Goal: Transaction & Acquisition: Download file/media

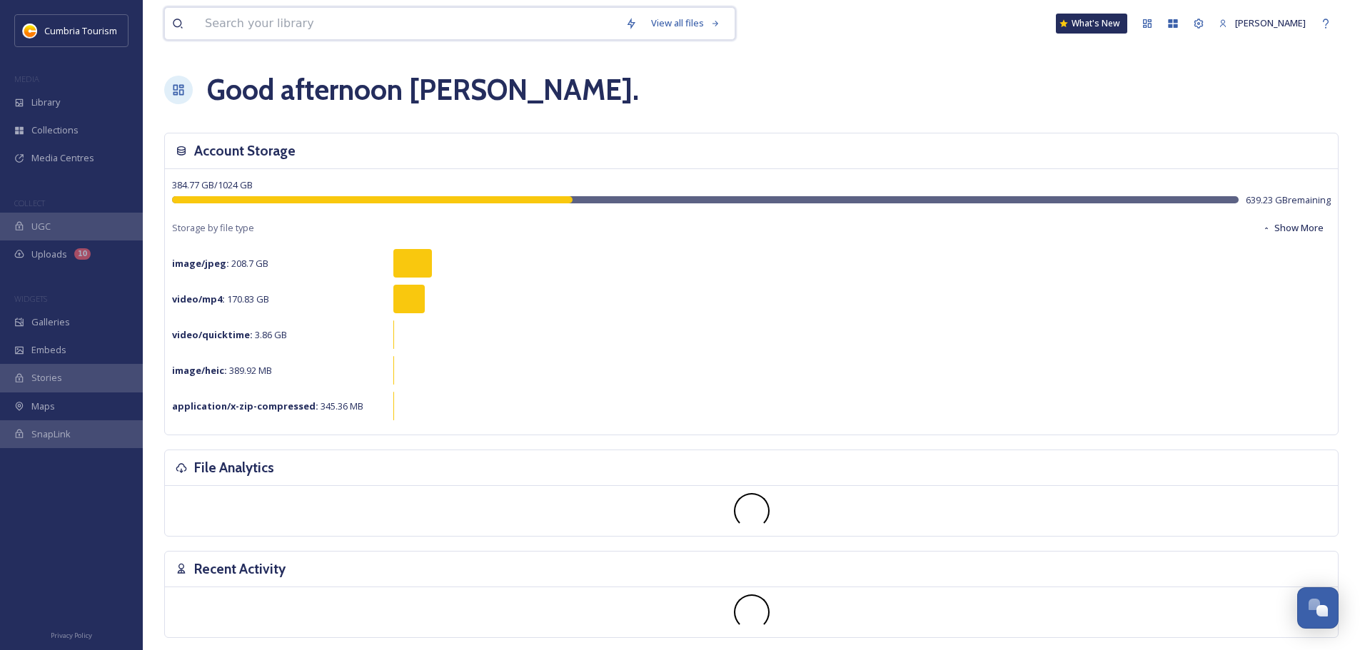
click at [343, 25] on input at bounding box center [408, 23] width 421 height 31
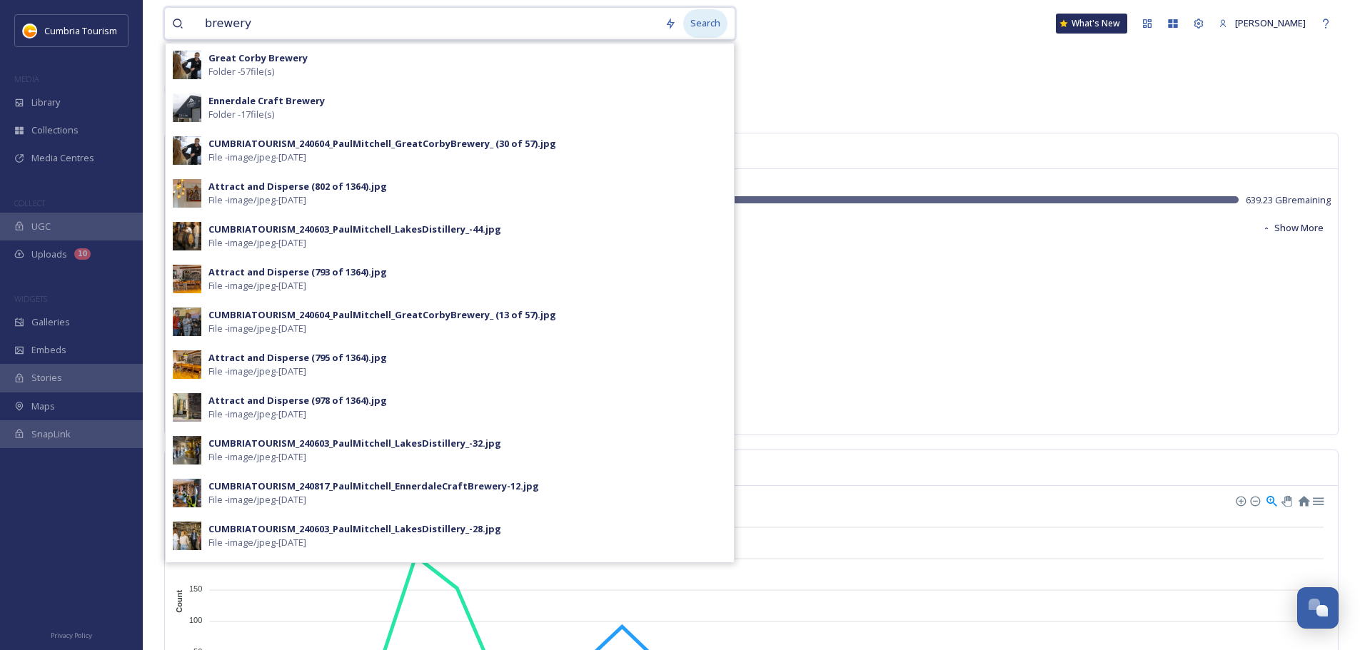
type input "brewery"
click at [715, 24] on div "Search" at bounding box center [705, 23] width 44 height 28
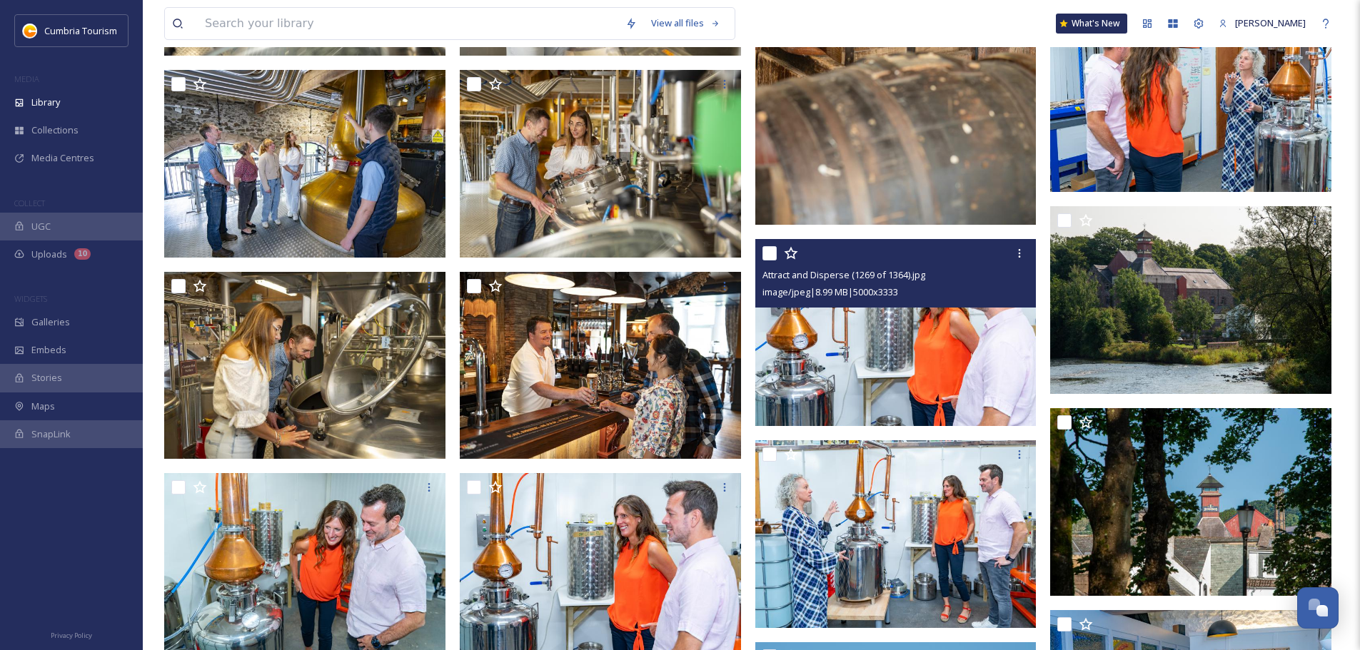
scroll to position [6470, 0]
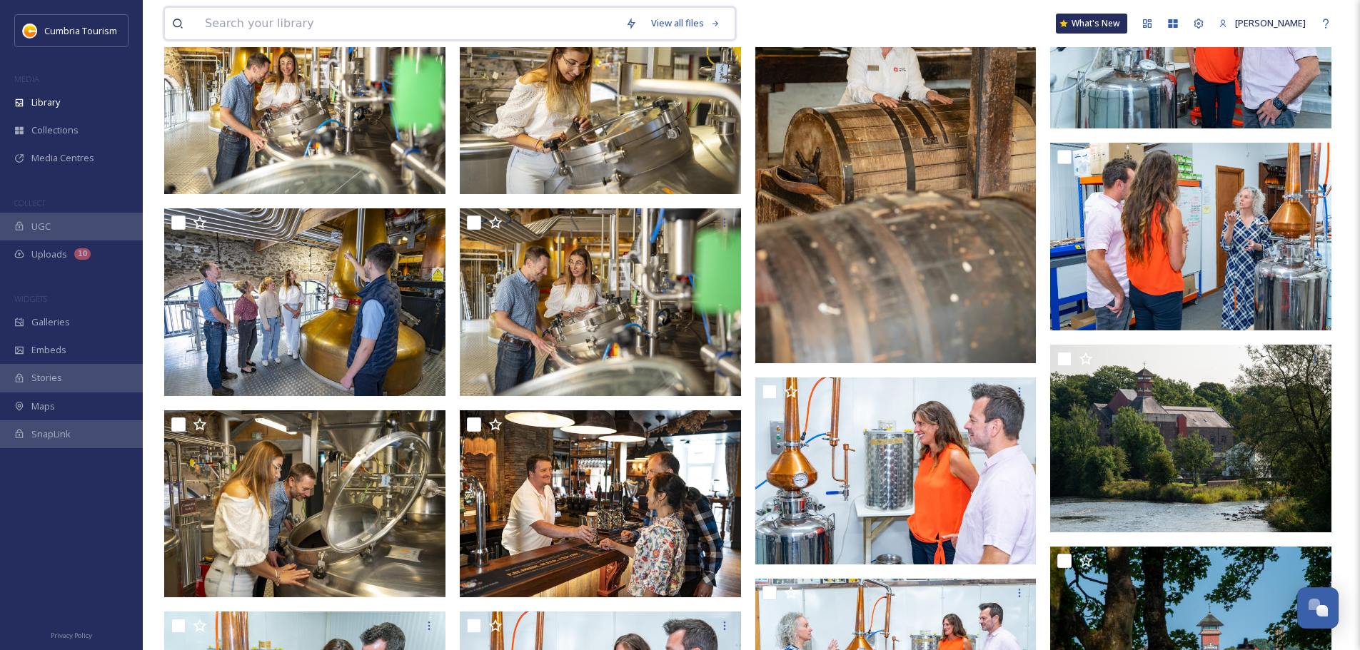
click at [298, 12] on input at bounding box center [408, 23] width 421 height 31
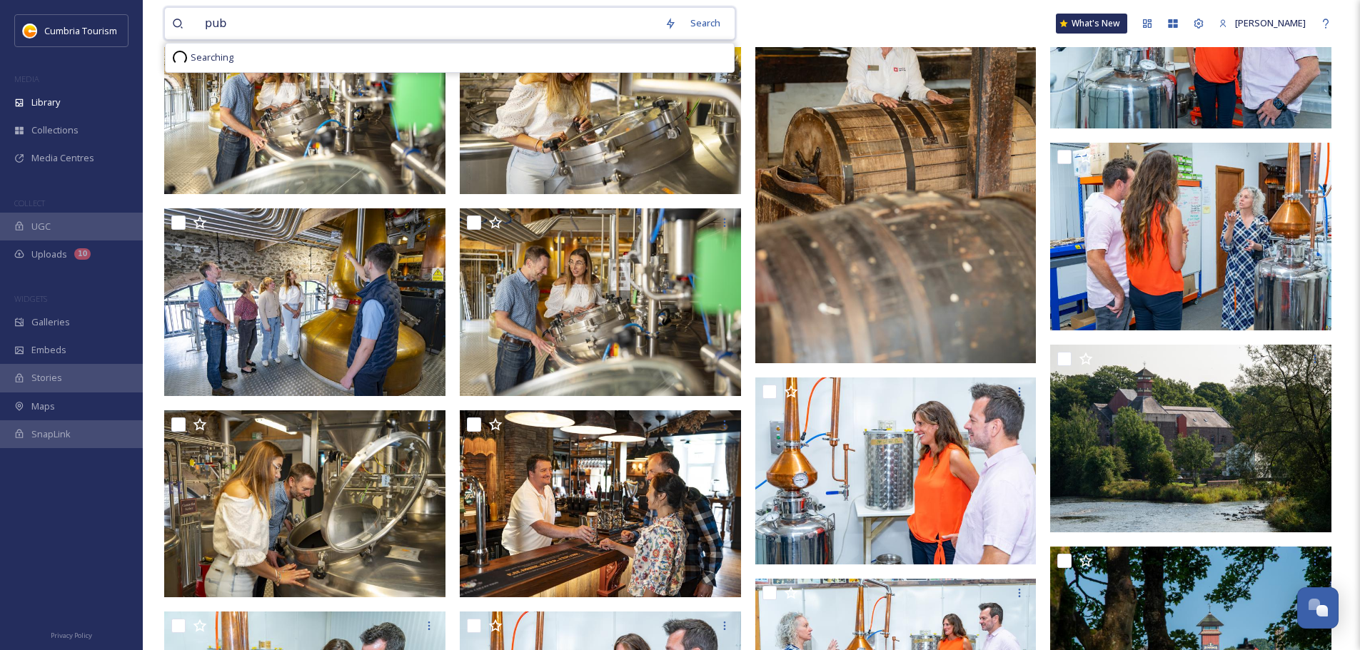
type input "pubs"
click at [689, 21] on div "Search Press Enter to search" at bounding box center [697, 23] width 61 height 28
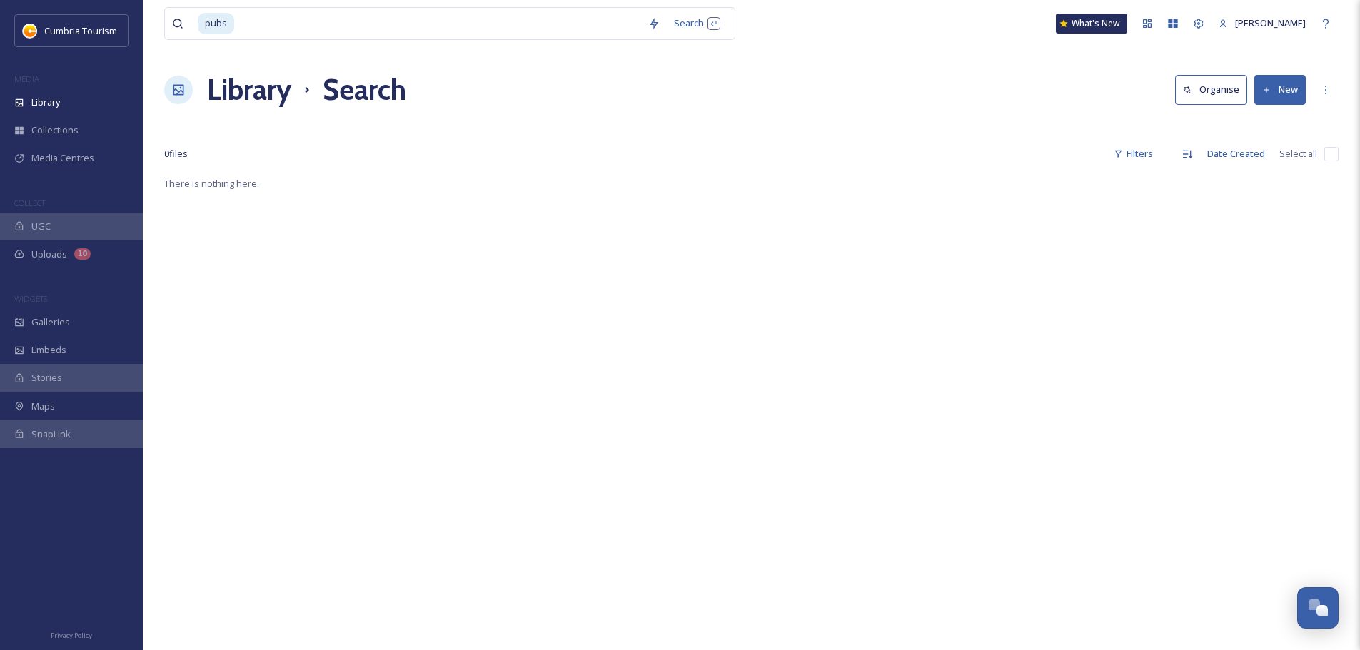
click at [748, 46] on div "pubs Search What's New [PERSON_NAME]" at bounding box center [751, 23] width 1174 height 47
click at [254, 24] on input at bounding box center [439, 23] width 406 height 31
type input "p"
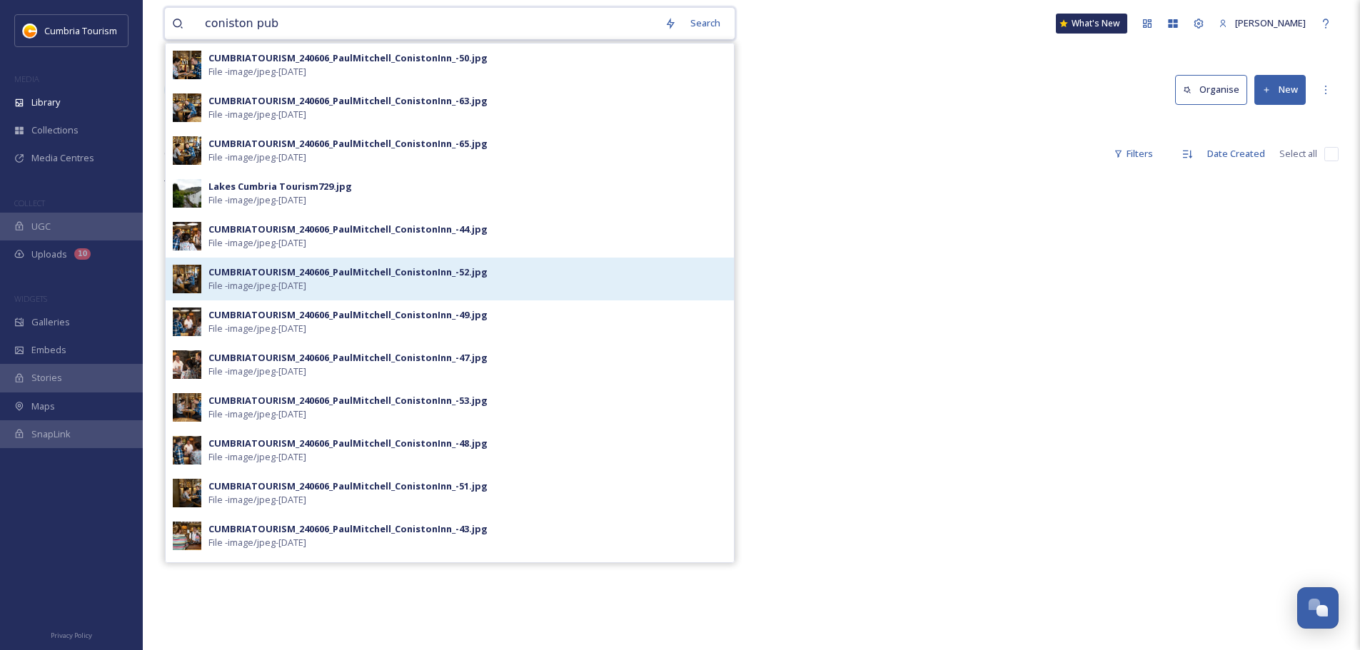
type input "coniston pub"
click at [261, 281] on span "File - image/jpeg - [DATE]" at bounding box center [257, 286] width 98 height 14
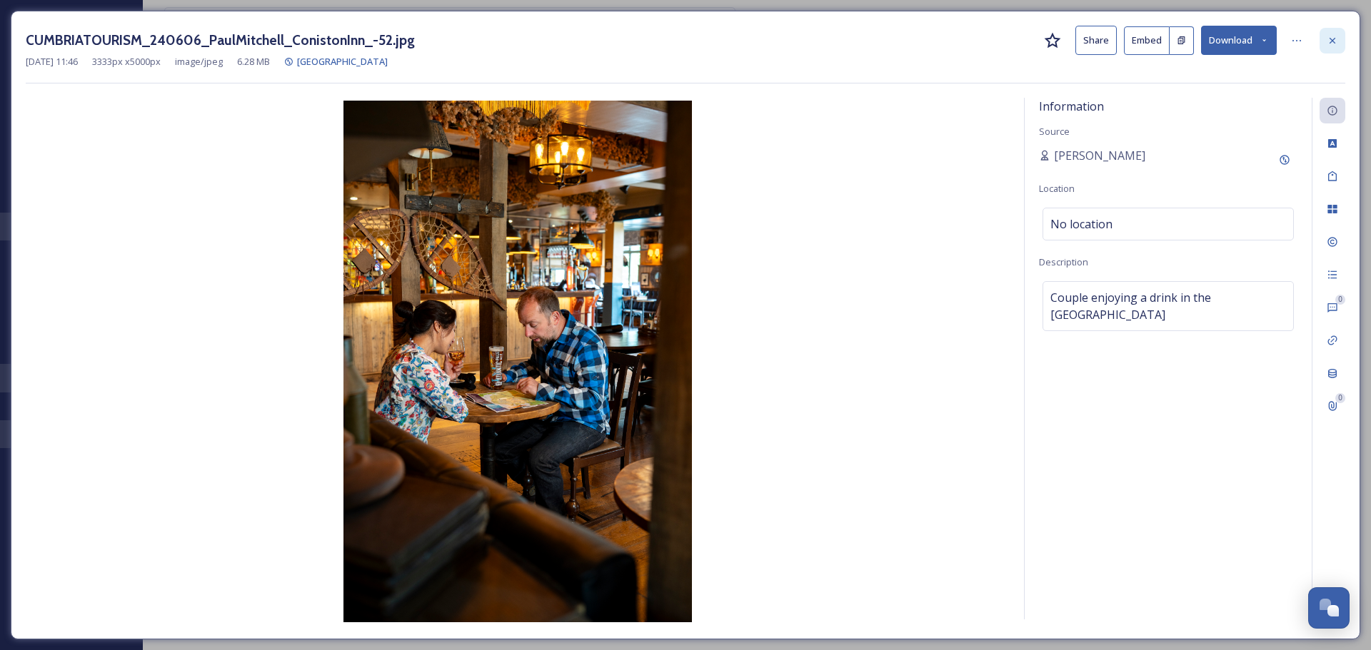
click at [1331, 41] on icon at bounding box center [1332, 40] width 11 height 11
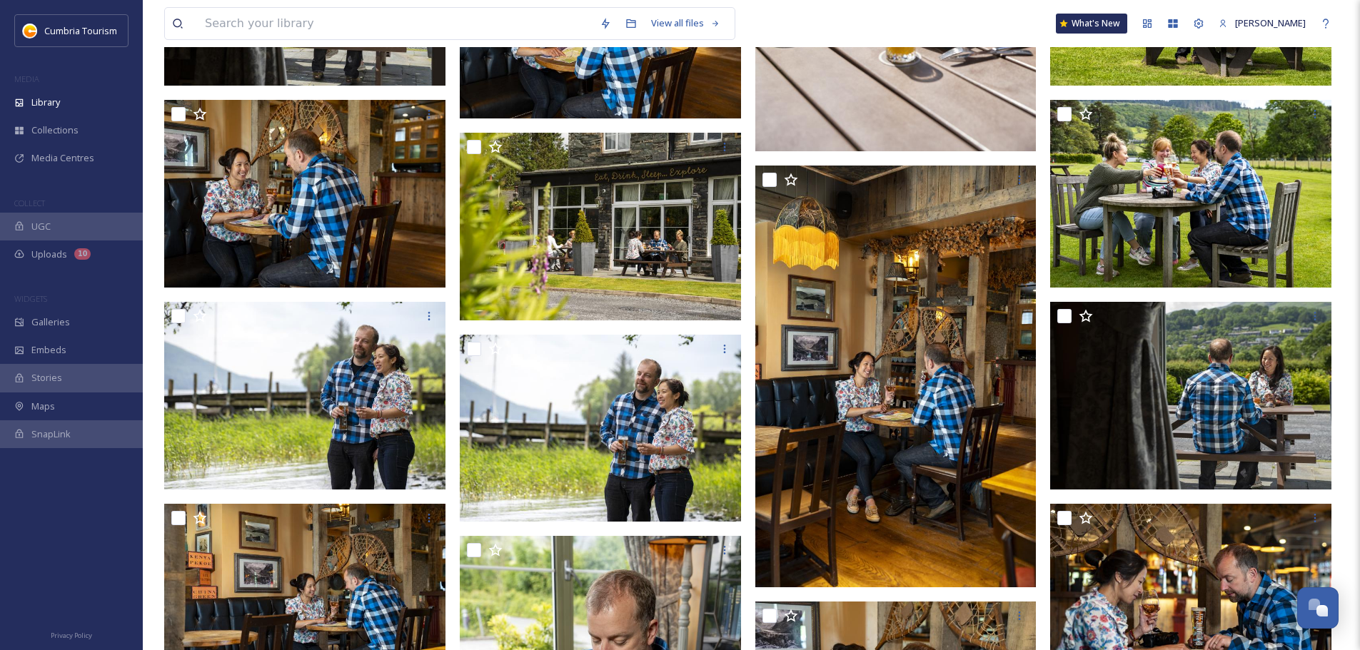
scroll to position [1499, 0]
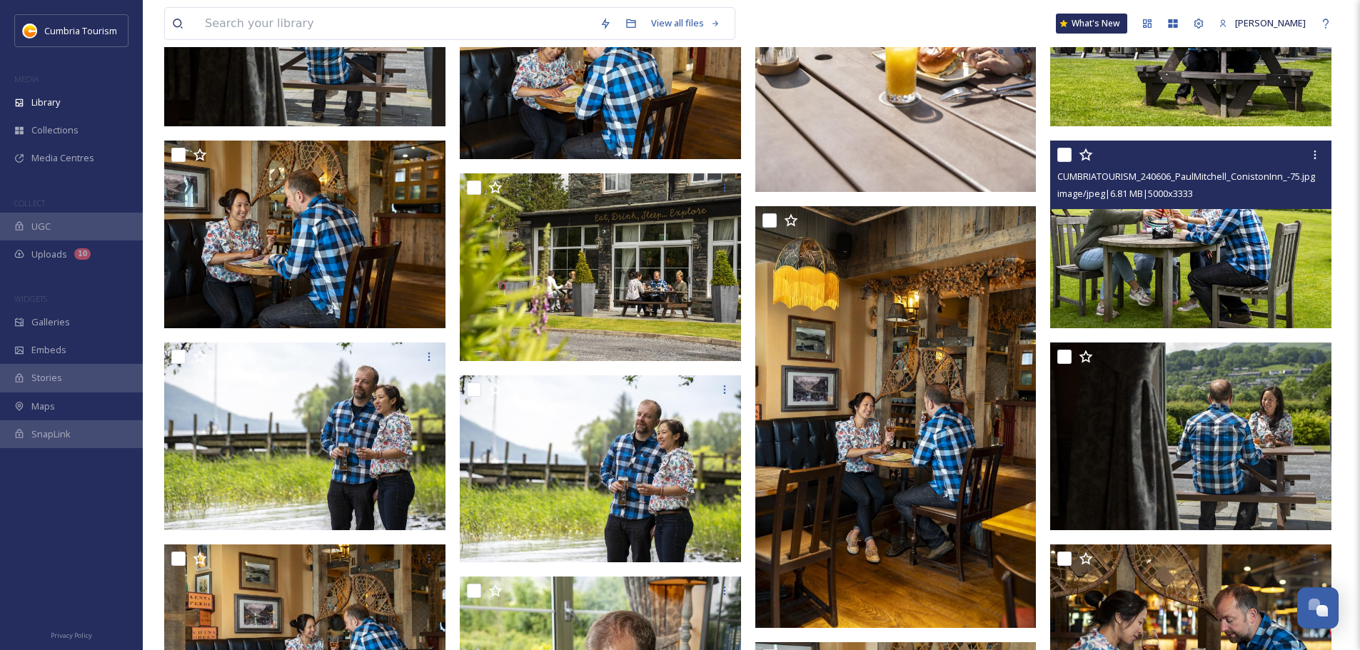
click at [1122, 243] on img at bounding box center [1190, 235] width 281 height 188
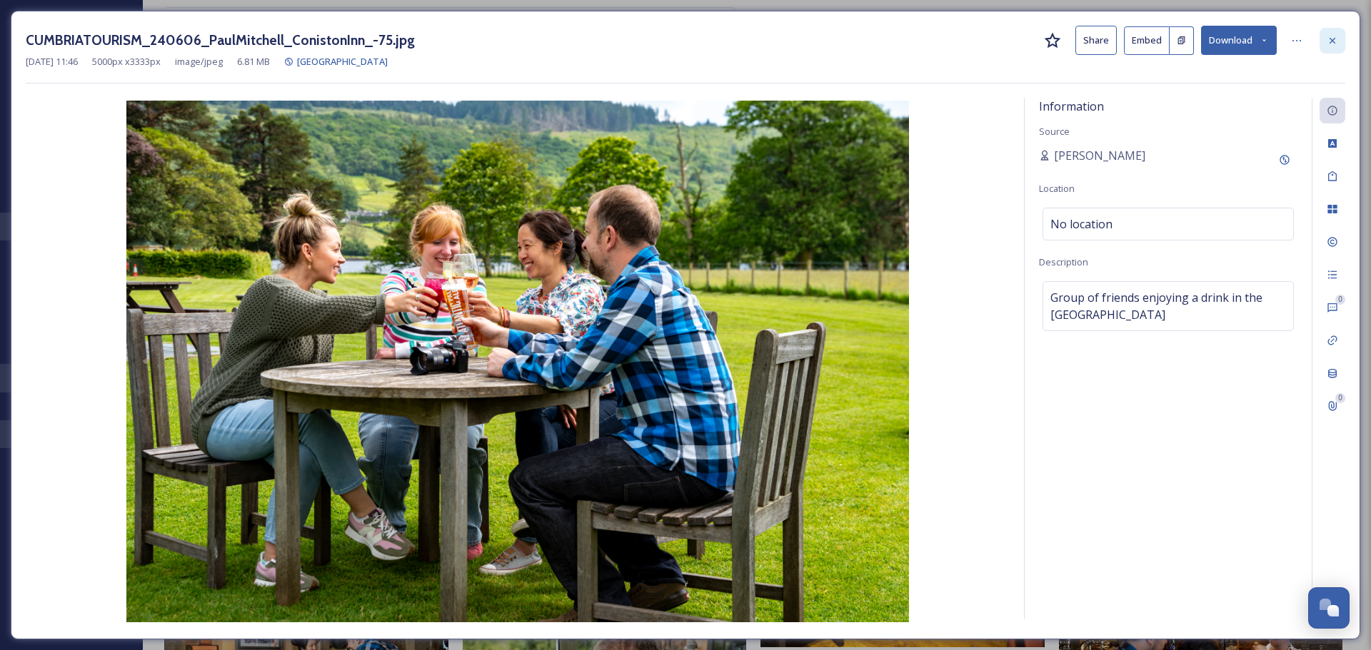
click at [1336, 39] on icon at bounding box center [1332, 40] width 11 height 11
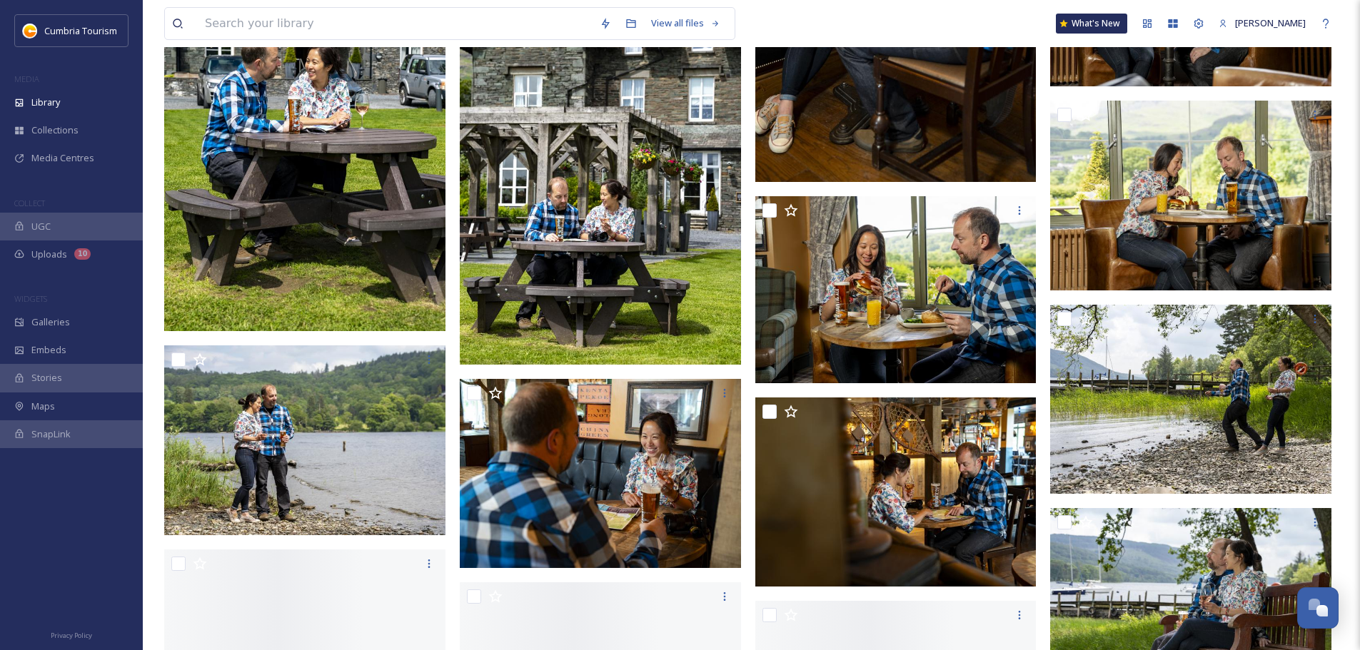
scroll to position [3213, 0]
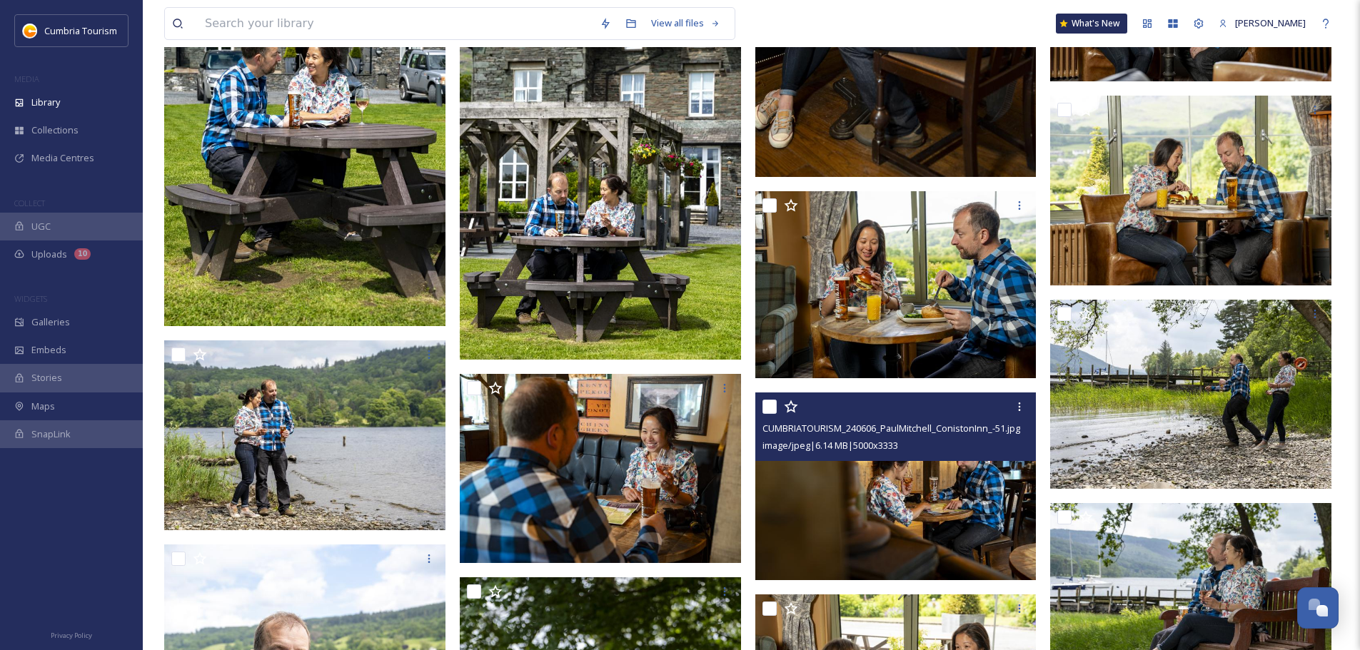
click at [927, 485] on img at bounding box center [895, 487] width 281 height 188
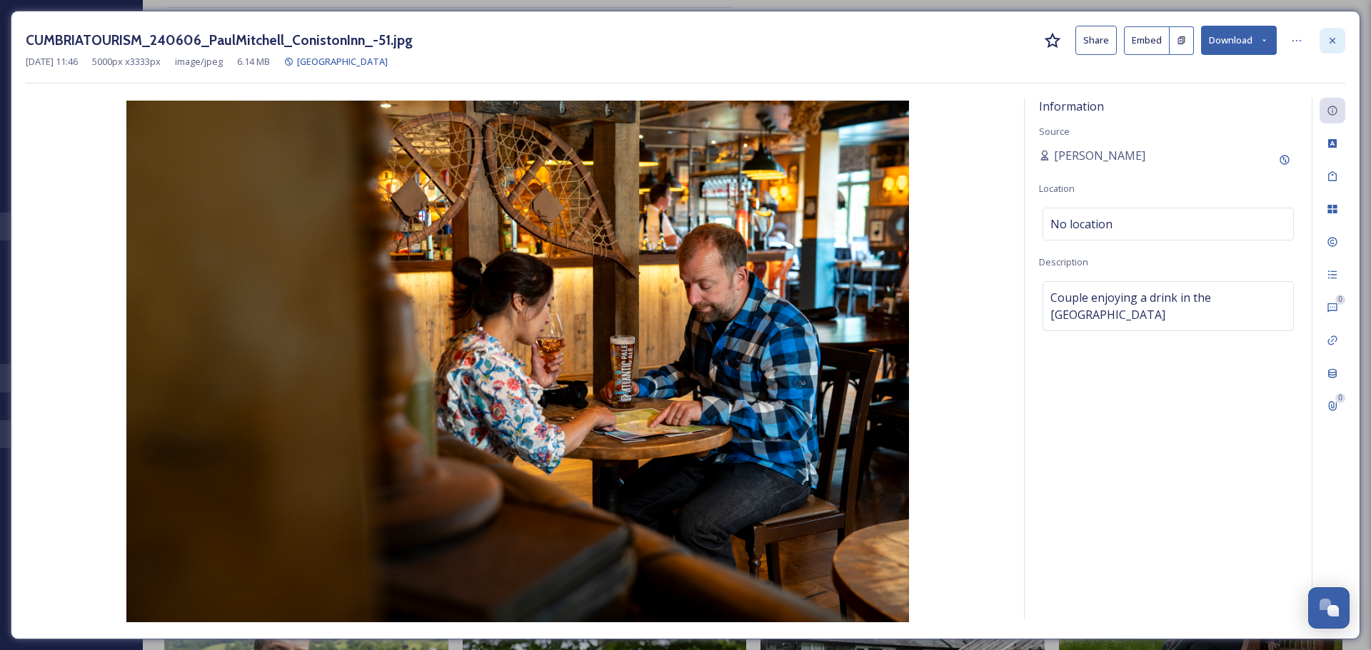
click at [1330, 41] on icon at bounding box center [1332, 40] width 11 height 11
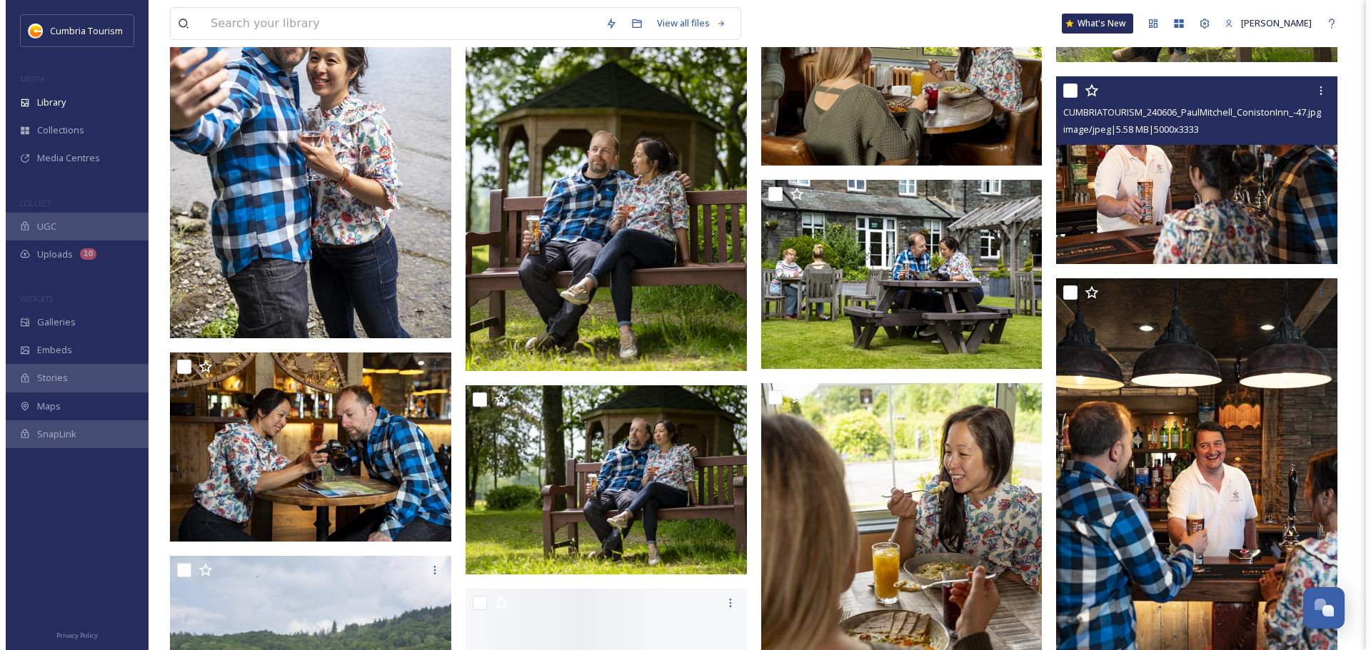
scroll to position [3855, 0]
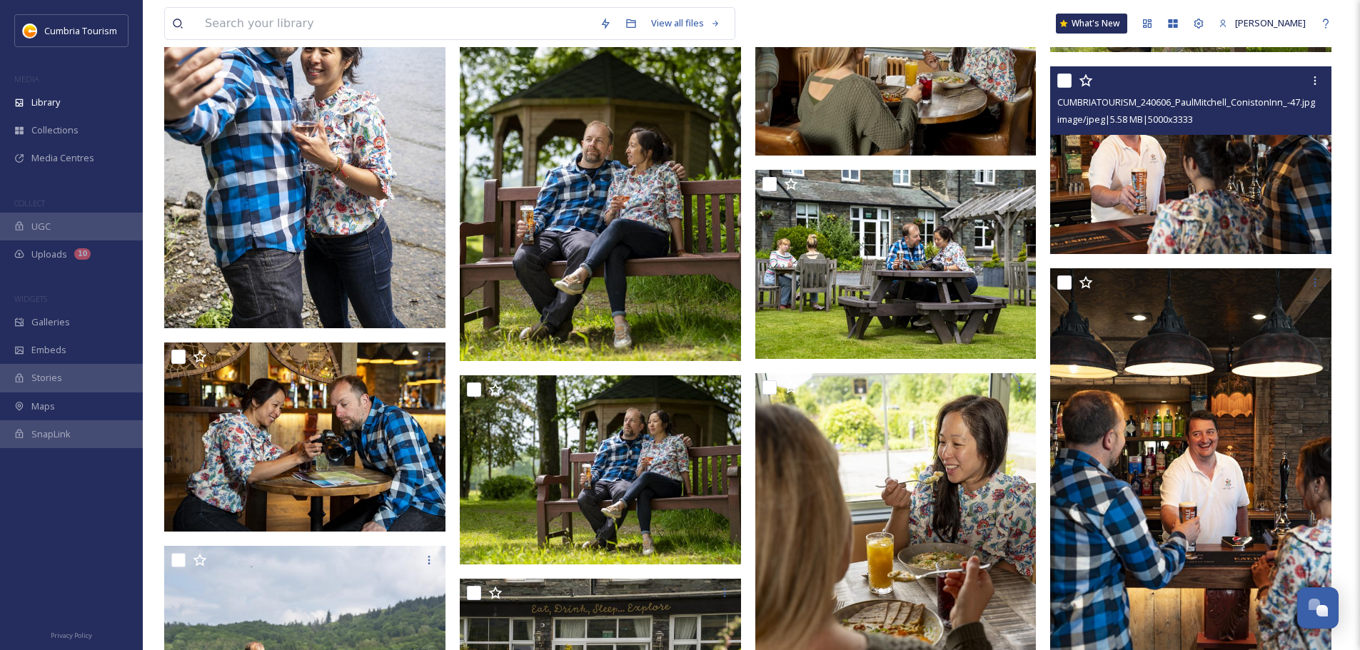
click at [1217, 183] on img at bounding box center [1190, 160] width 281 height 188
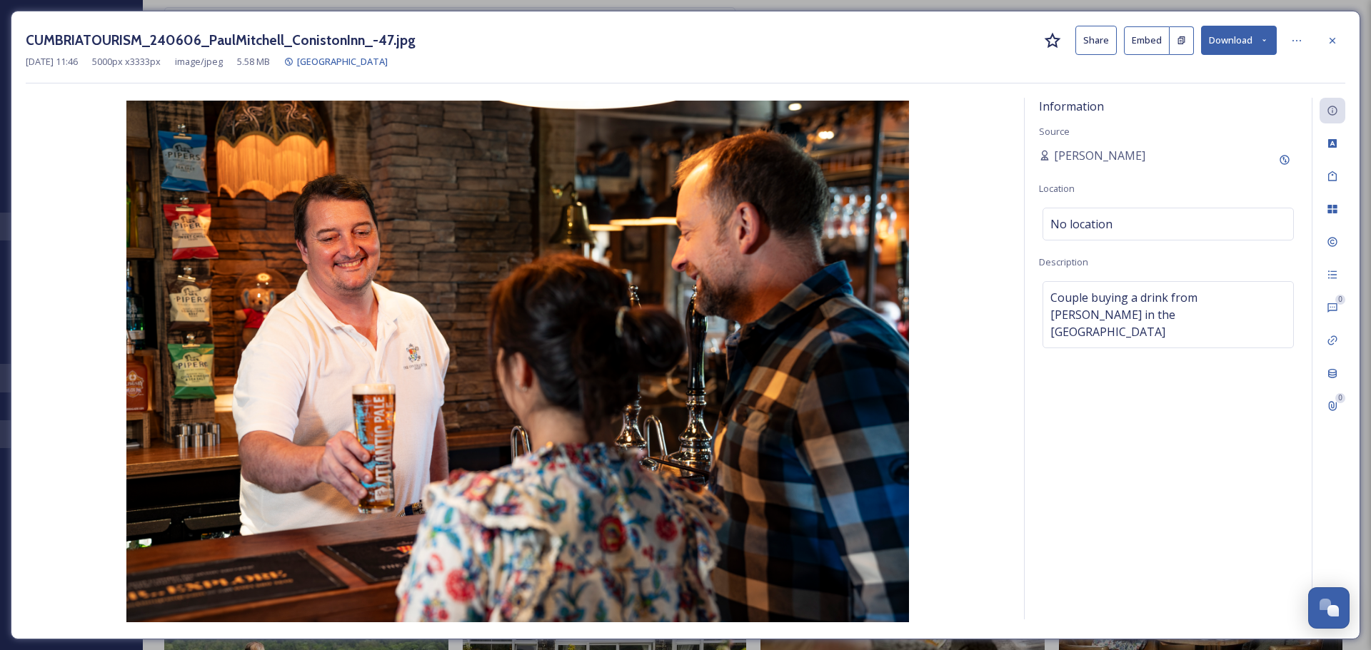
click at [1239, 39] on button "Download" at bounding box center [1239, 40] width 76 height 29
click at [1227, 78] on span "Download Original (5000 x 3333)" at bounding box center [1201, 73] width 135 height 14
click at [1229, 39] on button "Download" at bounding box center [1239, 40] width 76 height 29
click at [1227, 76] on span "Download Original (5000 x 3333)" at bounding box center [1201, 73] width 135 height 14
